Goal: Task Accomplishment & Management: Complete application form

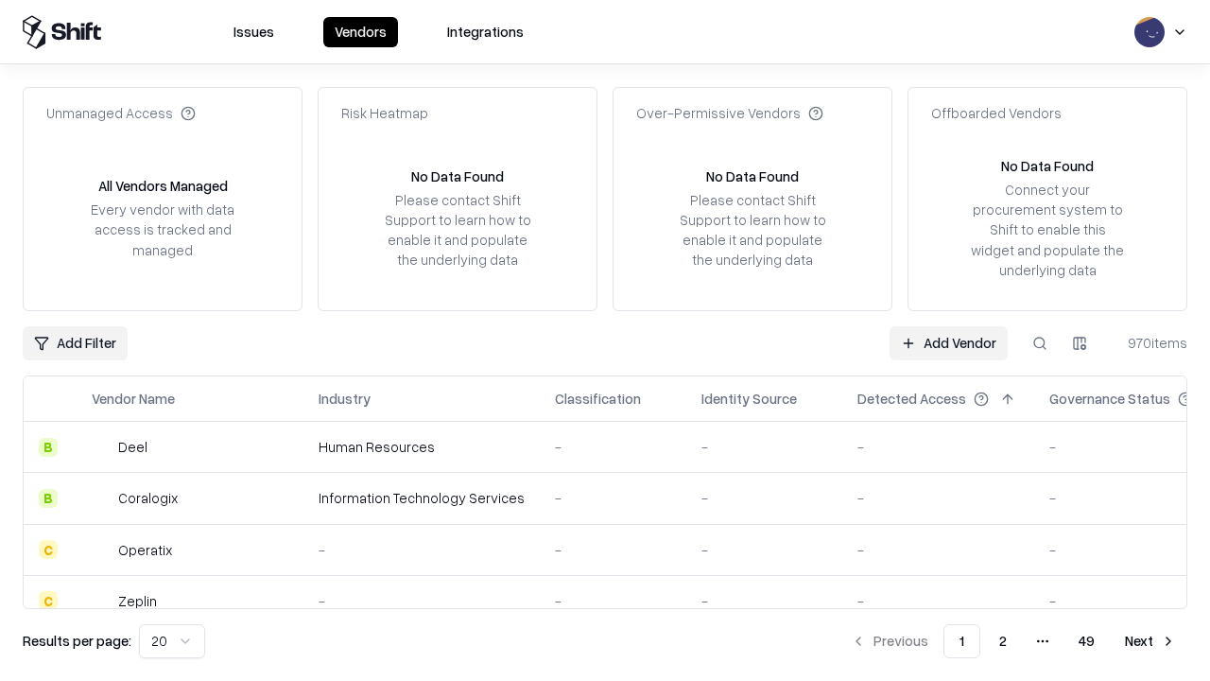
click at [948, 342] on link "Add Vendor" at bounding box center [949, 343] width 118 height 34
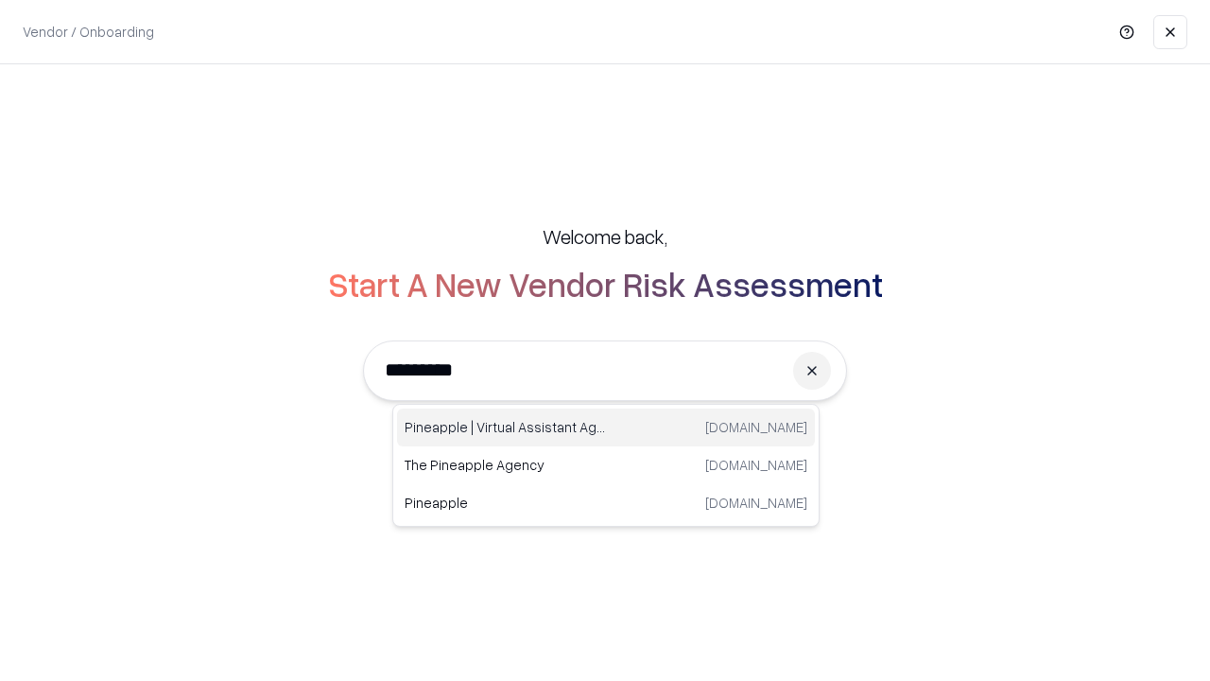
click at [606, 427] on div "Pineapple | Virtual Assistant Agency [DOMAIN_NAME]" at bounding box center [606, 427] width 418 height 38
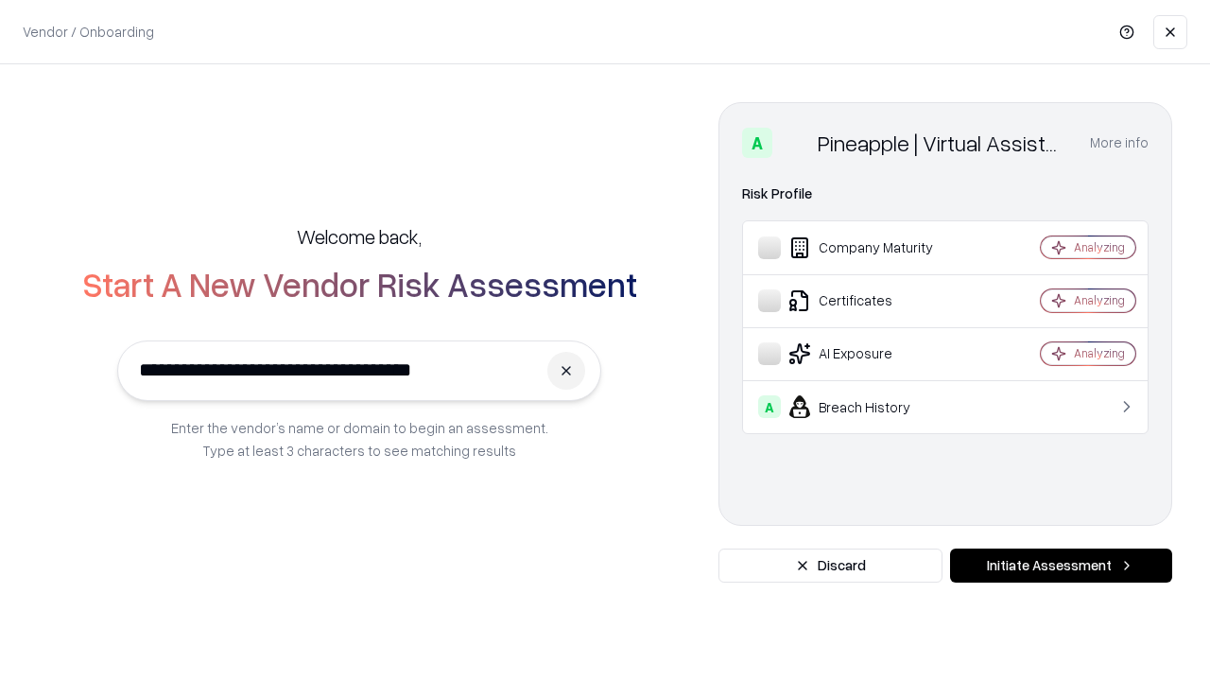
type input "**********"
click at [1061, 565] on button "Initiate Assessment" at bounding box center [1061, 565] width 222 height 34
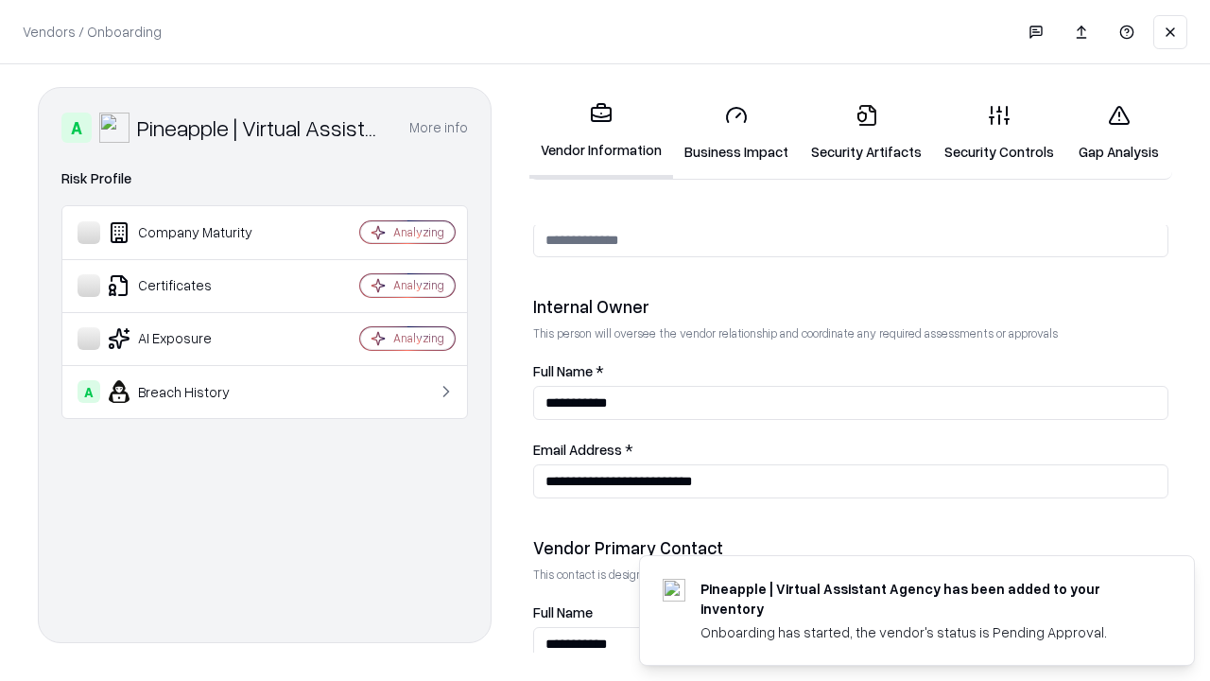
scroll to position [980, 0]
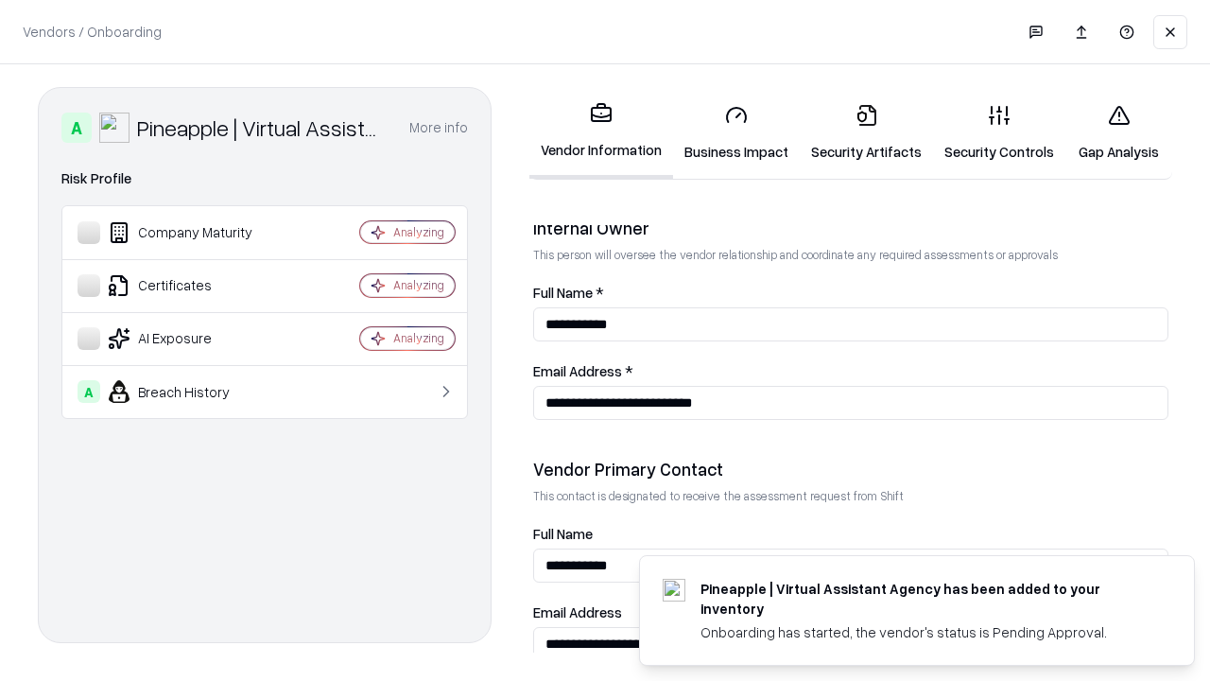
click at [737, 132] on link "Business Impact" at bounding box center [736, 133] width 127 height 88
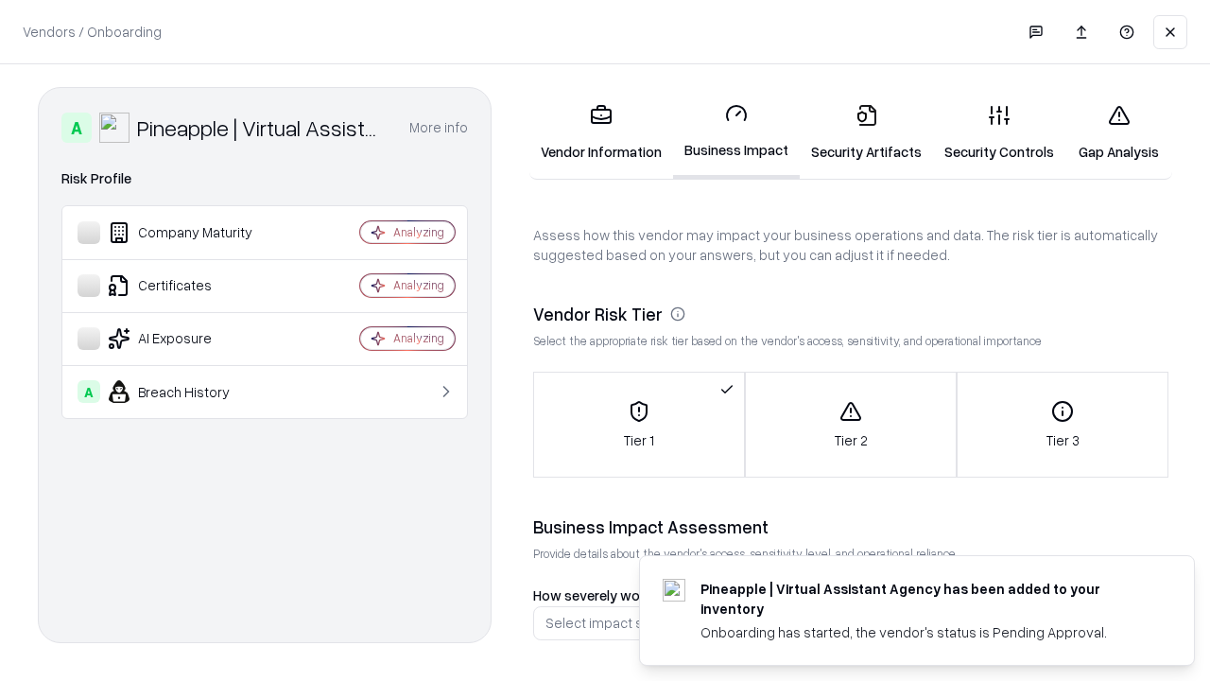
click at [1119, 132] on link "Gap Analysis" at bounding box center [1119, 133] width 107 height 88
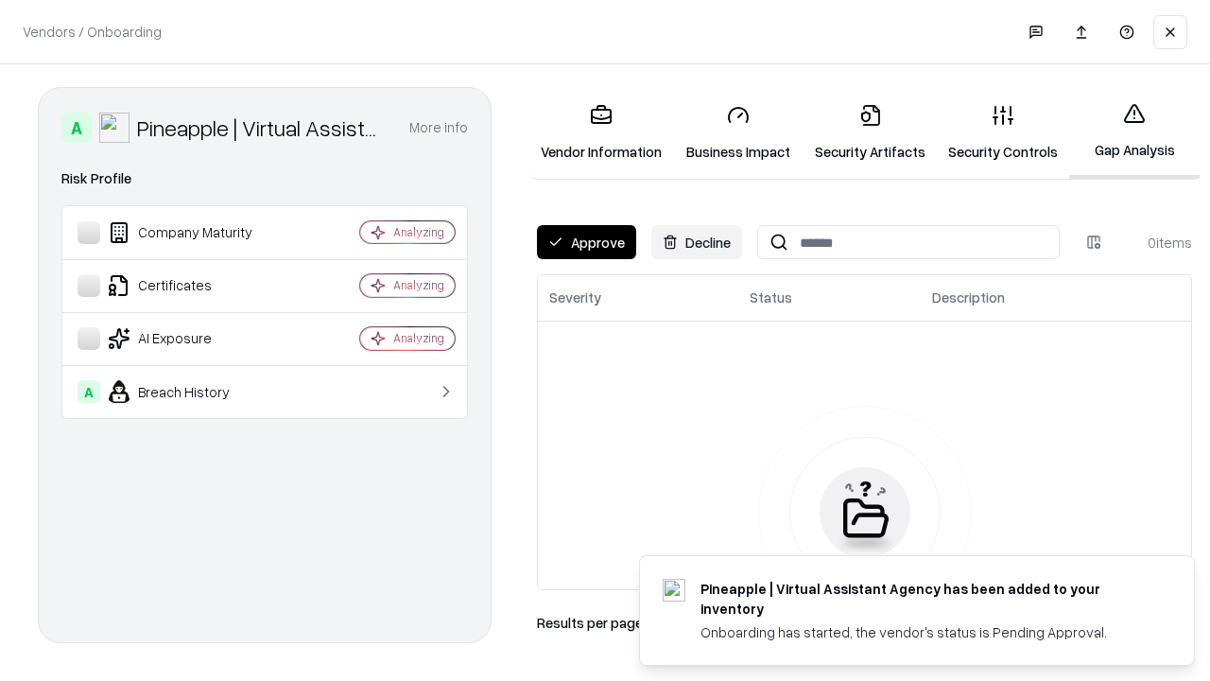
click at [586, 242] on button "Approve" at bounding box center [586, 242] width 99 height 34
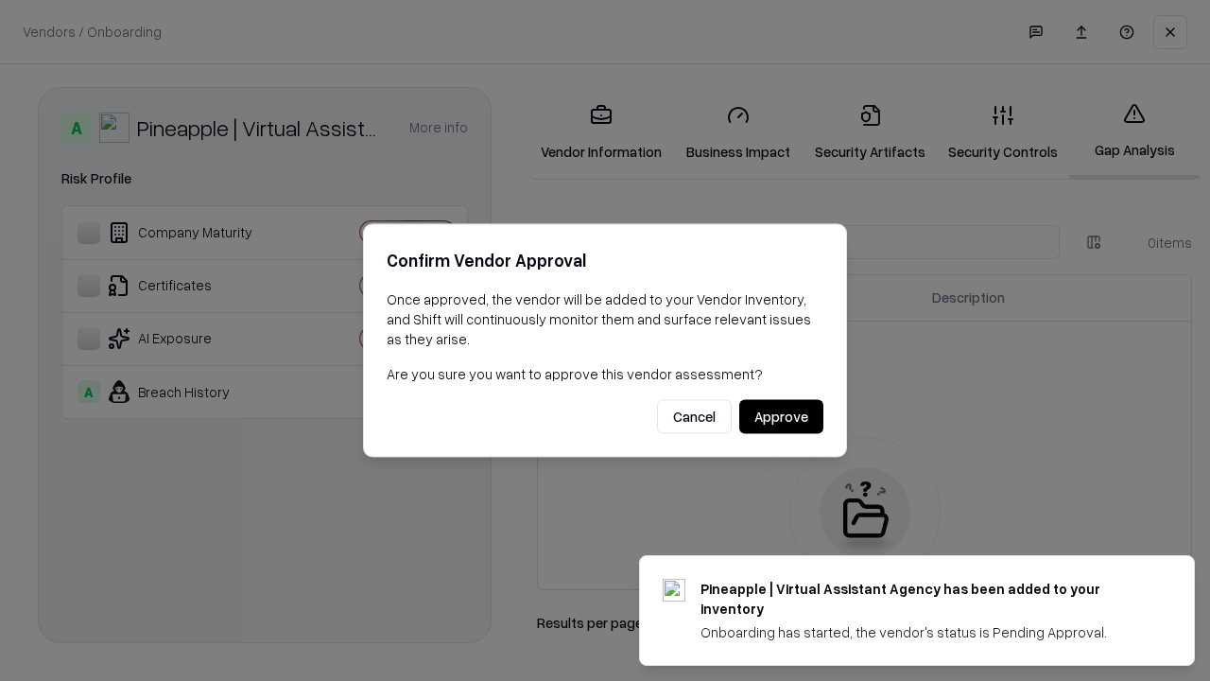
click at [781, 416] on button "Approve" at bounding box center [781, 417] width 84 height 34
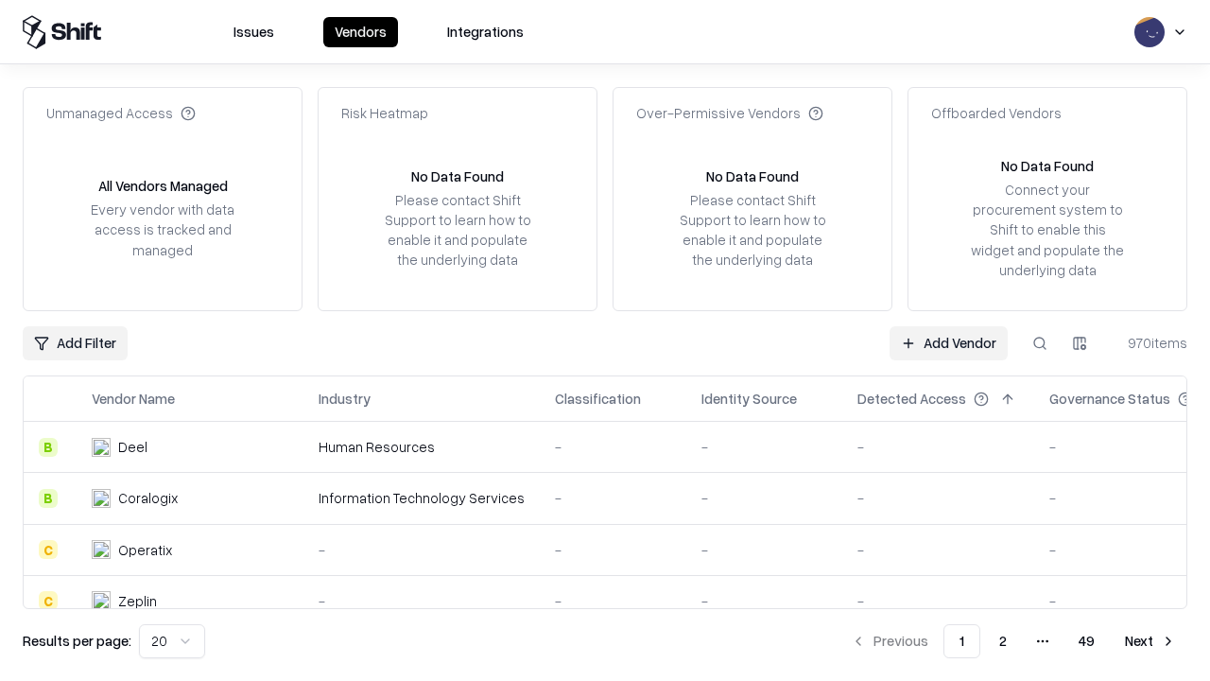
type input "**********"
click at [948, 342] on link "Add Vendor" at bounding box center [949, 343] width 118 height 34
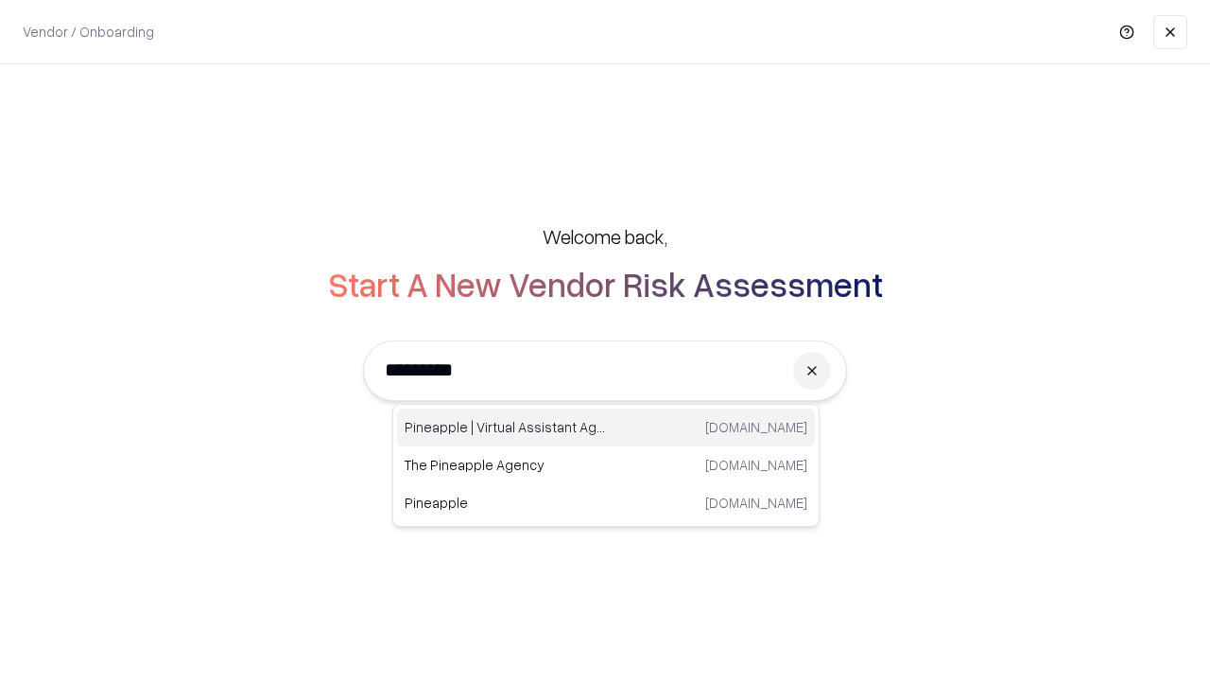
click at [606, 427] on div "Pineapple | Virtual Assistant Agency [DOMAIN_NAME]" at bounding box center [606, 427] width 418 height 38
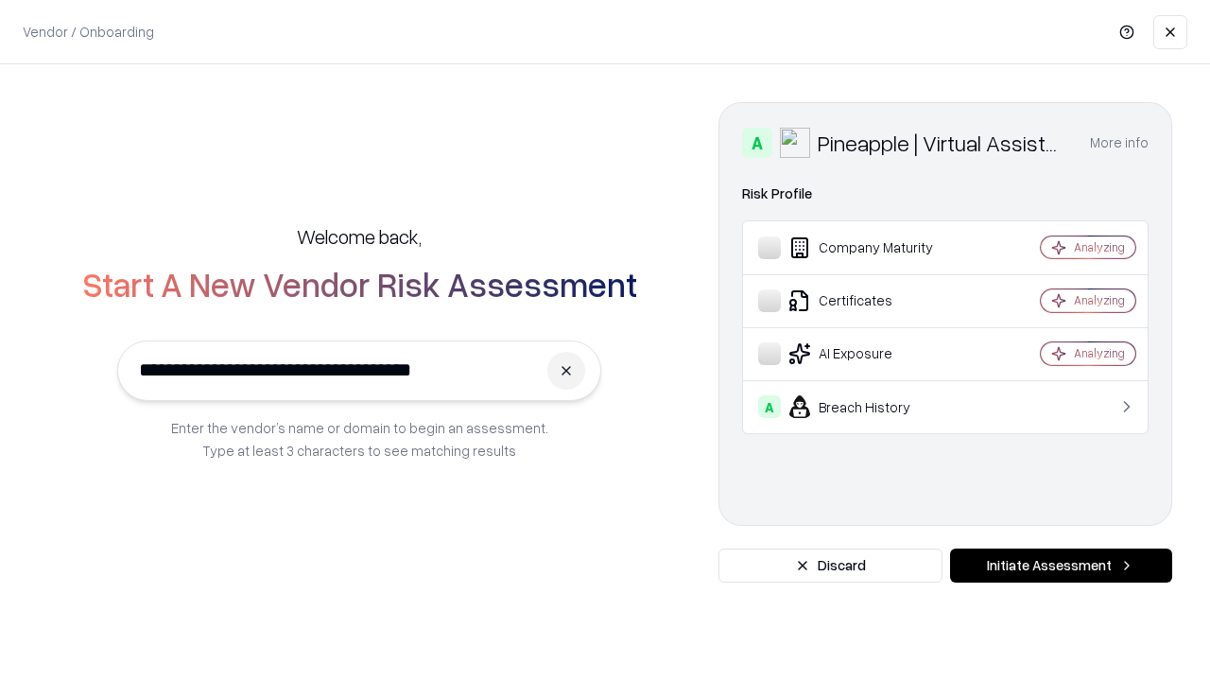
type input "**********"
click at [1061, 565] on button "Initiate Assessment" at bounding box center [1061, 565] width 222 height 34
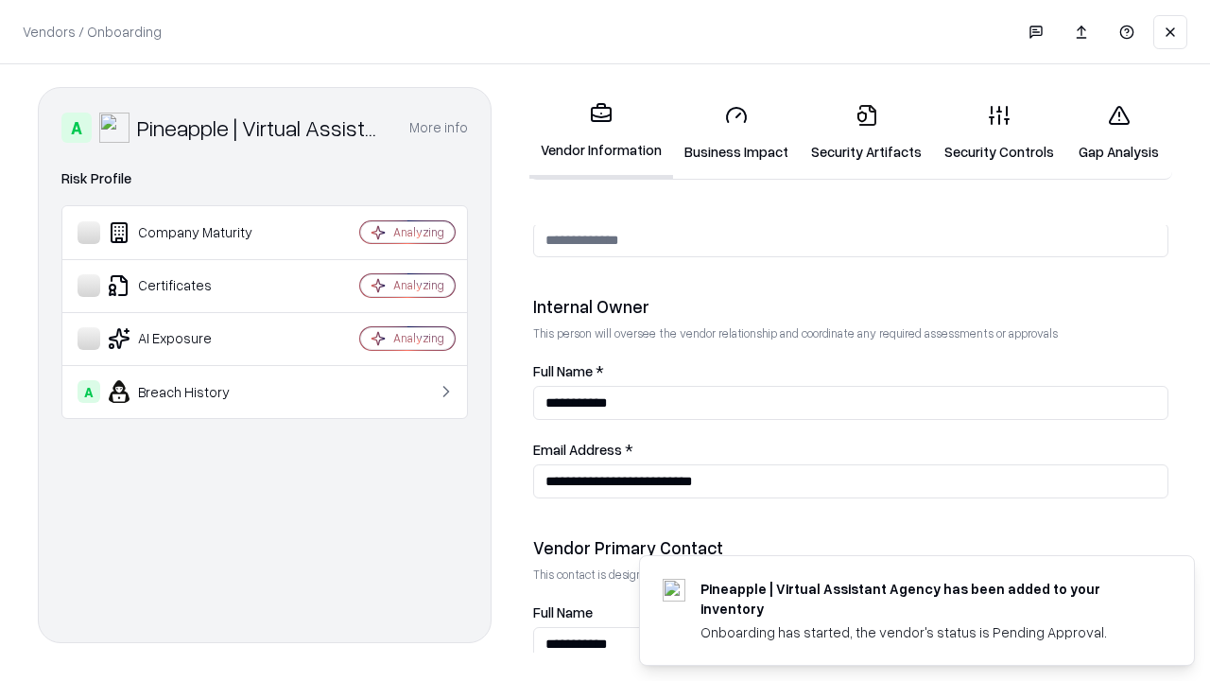
scroll to position [980, 0]
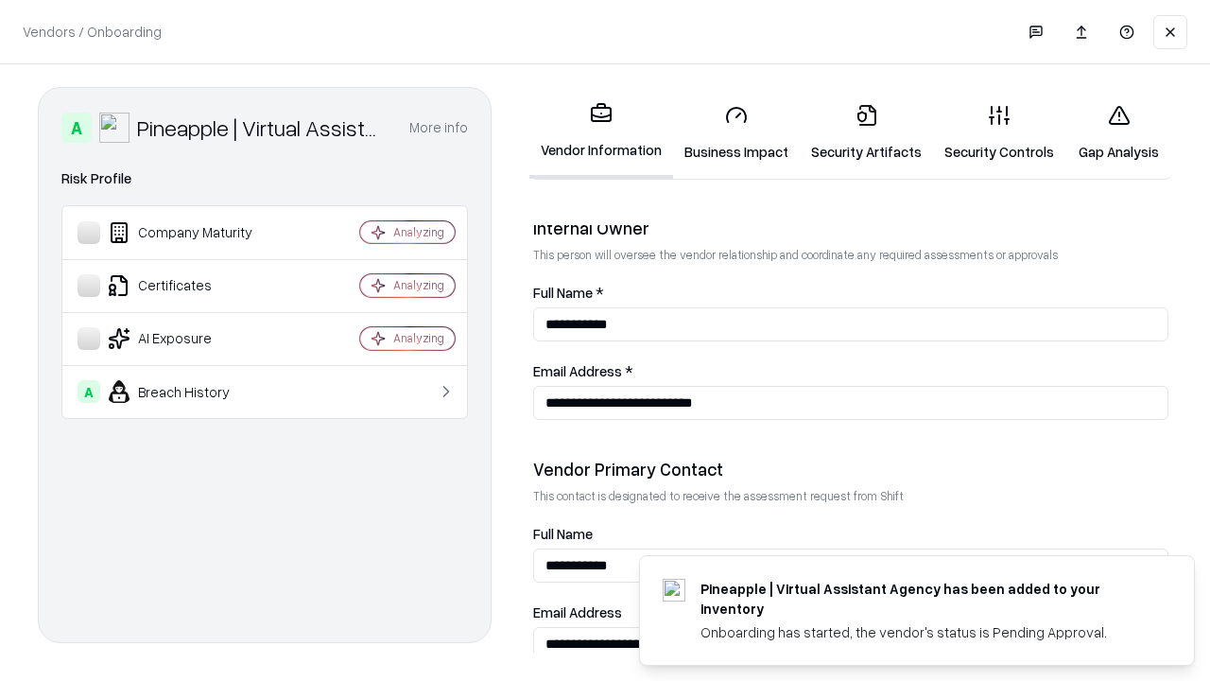
click at [1119, 132] on link "Gap Analysis" at bounding box center [1119, 133] width 107 height 88
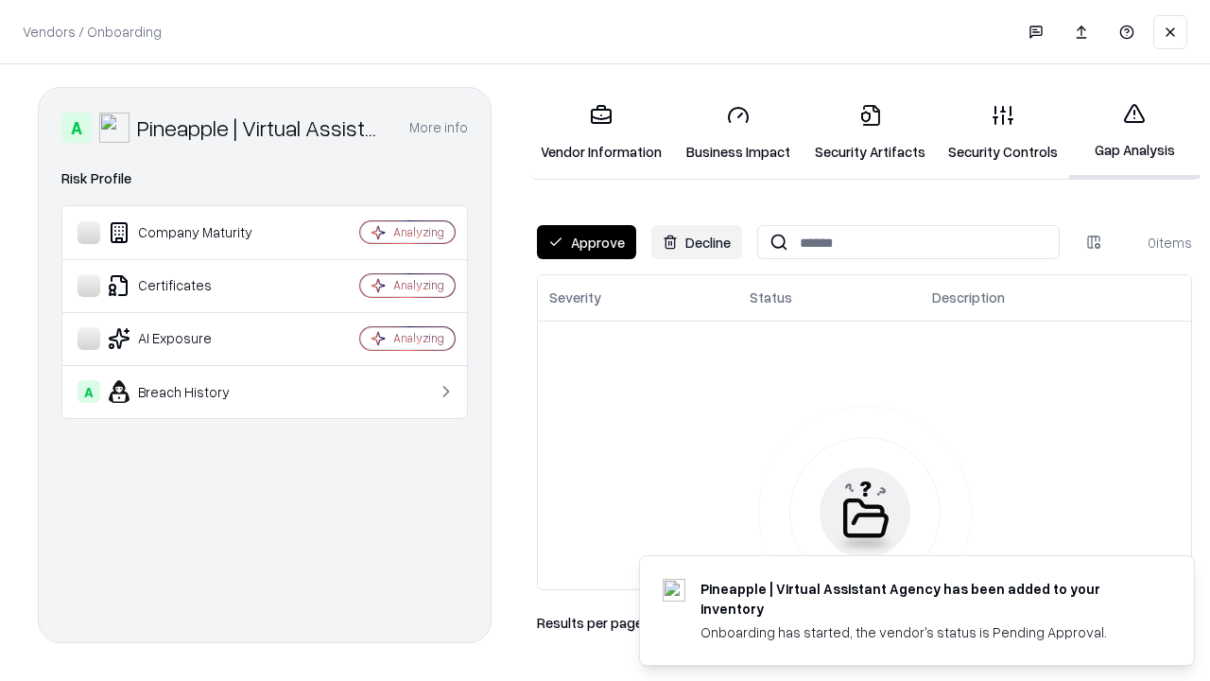
click at [586, 242] on button "Approve" at bounding box center [586, 242] width 99 height 34
